Goal: Navigation & Orientation: Understand site structure

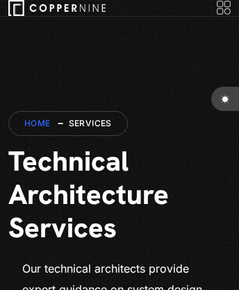
scroll to position [5425, 0]
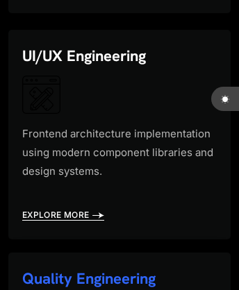
click at [90, 280] on link "Quality Engineering" at bounding box center [88, 279] width 133 height 20
